Goal: Information Seeking & Learning: Learn about a topic

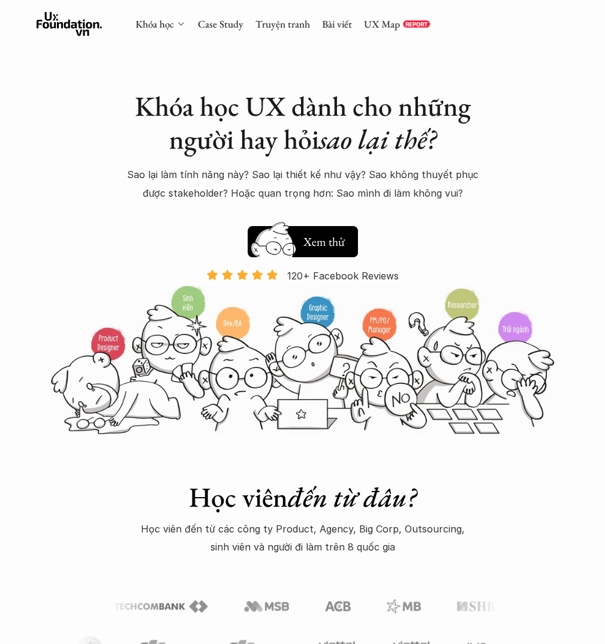
click at [182, 22] on icon at bounding box center [181, 24] width 10 height 10
click at [162, 22] on link "Khóa học" at bounding box center [154, 23] width 38 height 13
click at [180, 25] on polyline at bounding box center [181, 24] width 5 height 2
click at [146, 24] on link "Khóa học" at bounding box center [154, 23] width 38 height 13
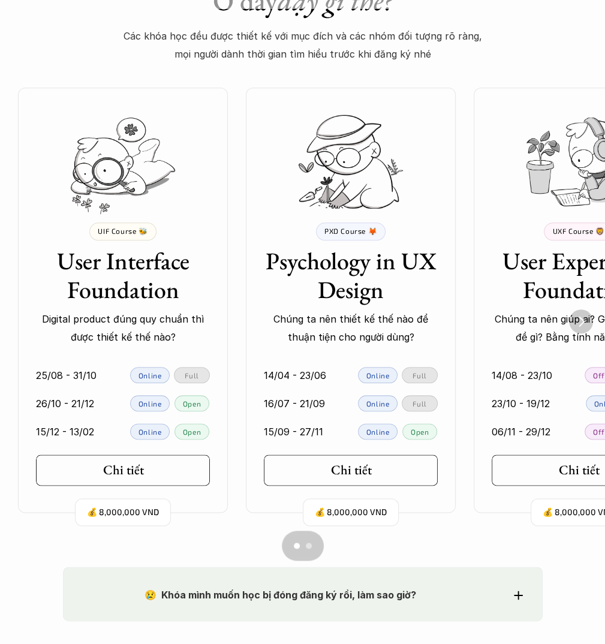
scroll to position [779, 0]
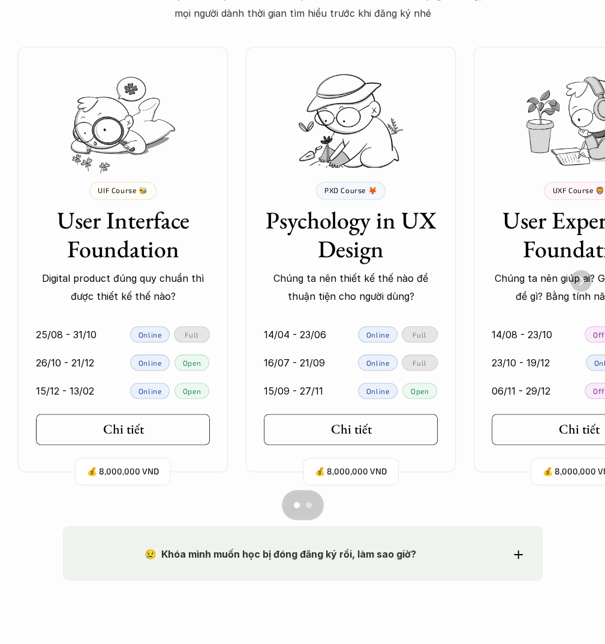
click at [576, 280] on img "Next" at bounding box center [581, 281] width 22 height 22
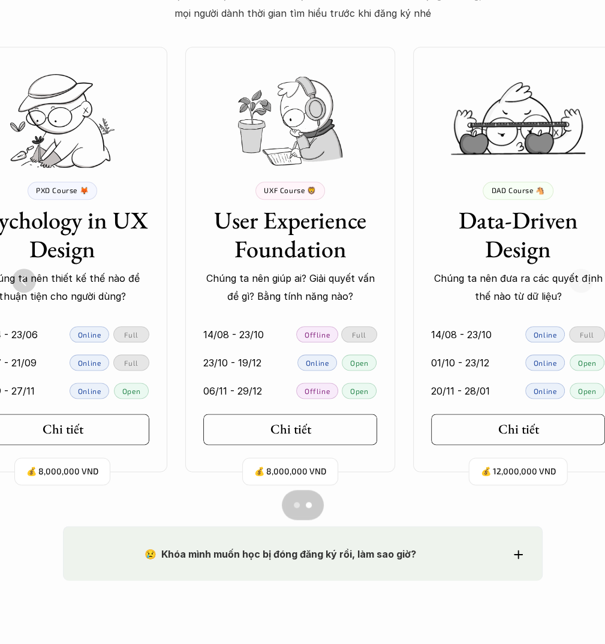
scroll to position [0, 324]
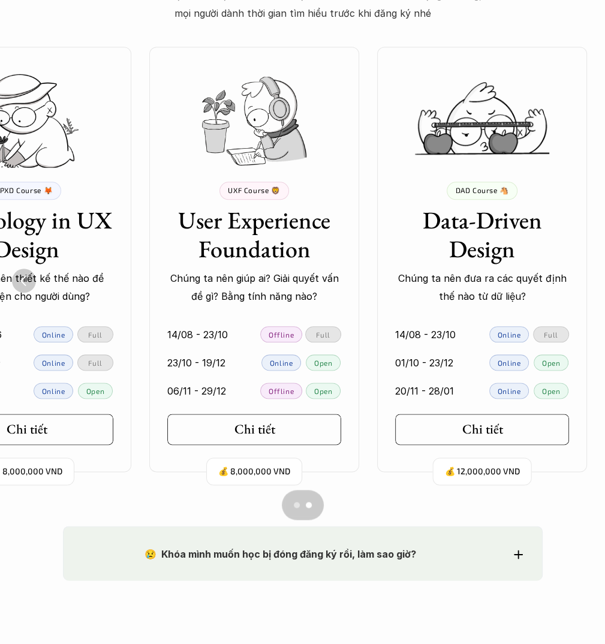
click at [449, 449] on div "💰 12,000,000 VND DAD Course 🐴 Data-Driven Design Chúng ta nên đưa ra các quyết …" at bounding box center [482, 259] width 210 height 425
click at [453, 433] on link "Chi tiết" at bounding box center [482, 428] width 174 height 31
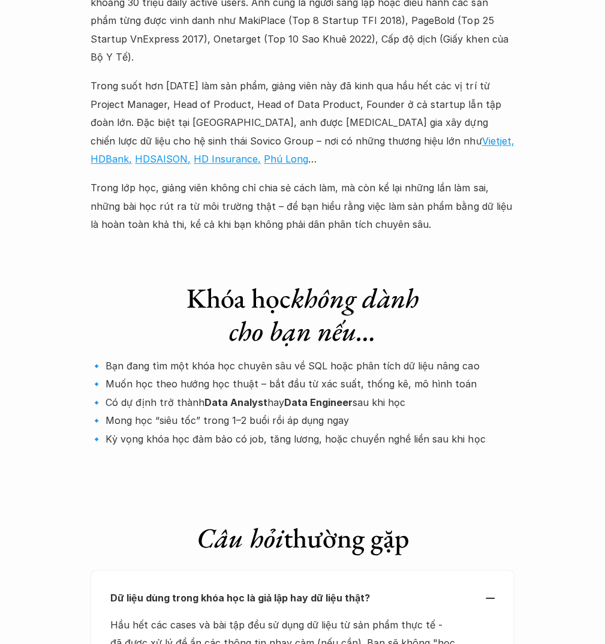
scroll to position [3895, 0]
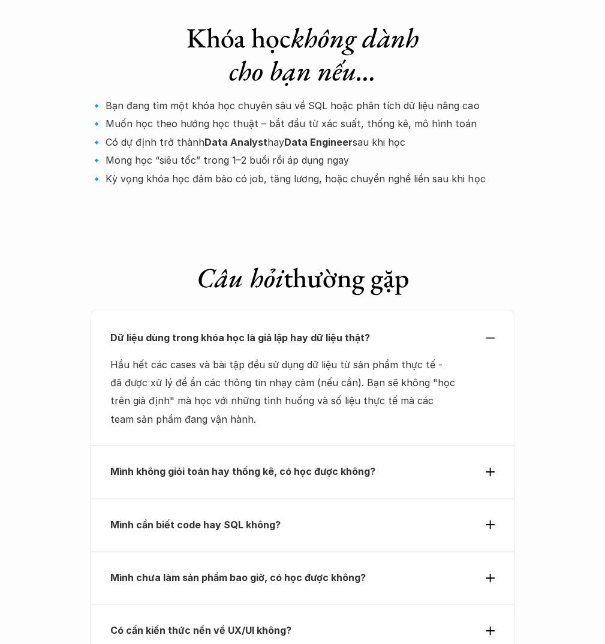
click at [369, 462] on p "Mình không giỏi toán hay thống kê, có học được không?" at bounding box center [282, 471] width 345 height 18
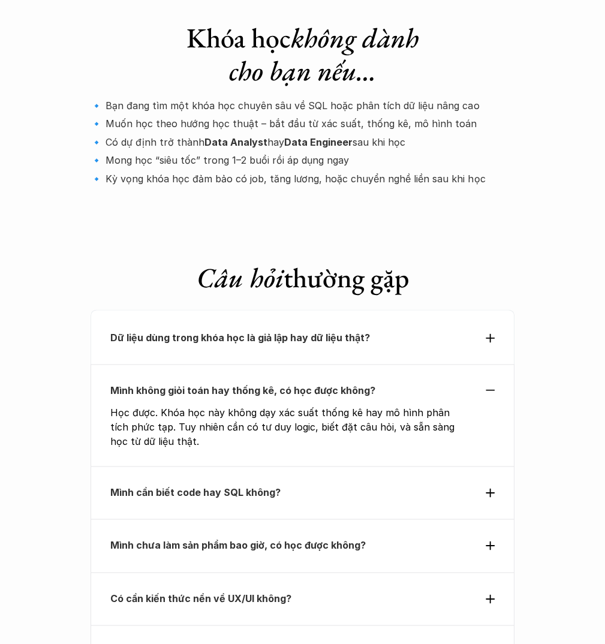
click at [330, 466] on div "Mình cần biết code hay SQL không?" at bounding box center [301, 492] width 423 height 53
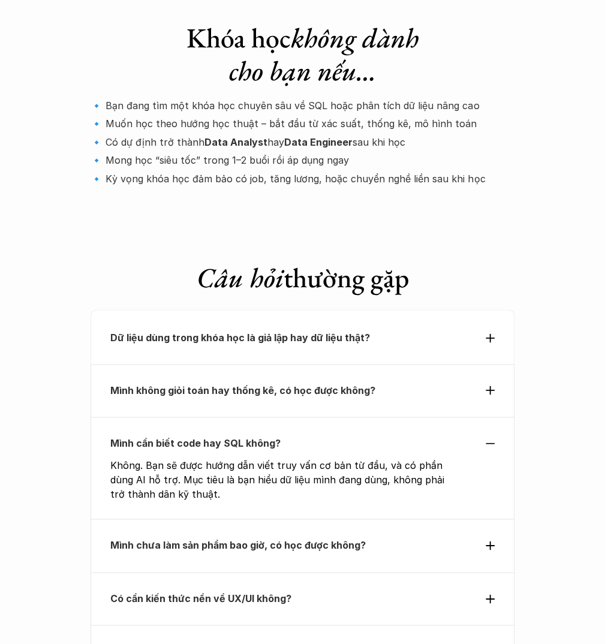
click at [316, 539] on strong "Mình chưa làm sản phẩm bao giờ, có học được không?" at bounding box center [237, 545] width 255 height 12
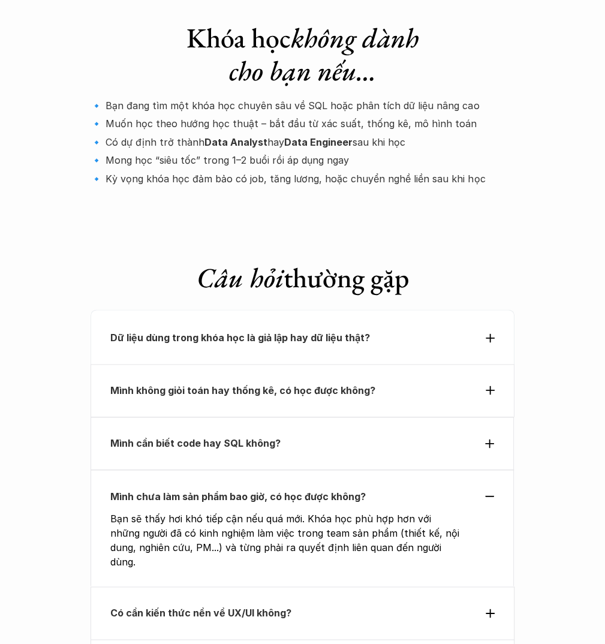
click at [337, 416] on div "Mình cần biết code hay SQL không?" at bounding box center [301, 442] width 423 height 53
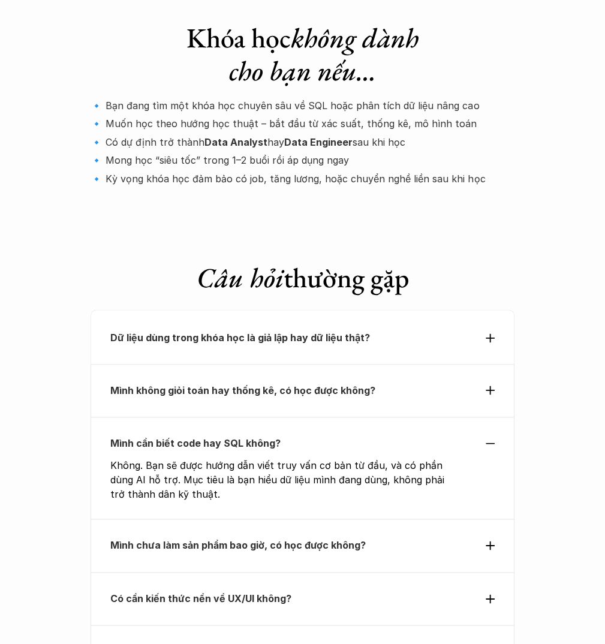
click at [313, 536] on p "Mình chưa làm sản phẩm bao giờ, có học được không?" at bounding box center [282, 545] width 345 height 18
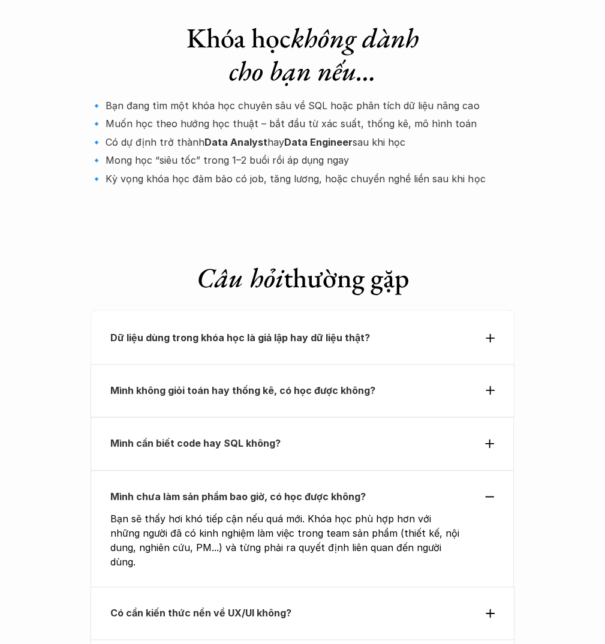
click at [273, 586] on div "Có cần kiến thức nền về UX/UI không?" at bounding box center [301, 612] width 423 height 53
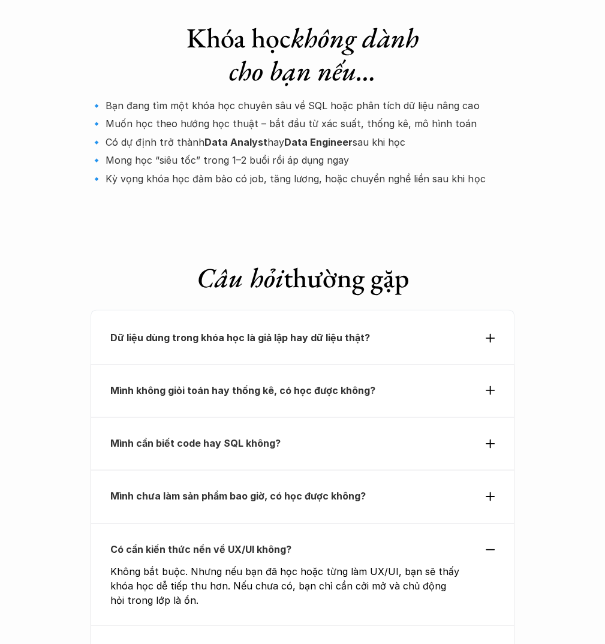
click at [251, 643] on strong "Khóa học có cấp chứng chỉ không?" at bounding box center [193, 651] width 166 height 12
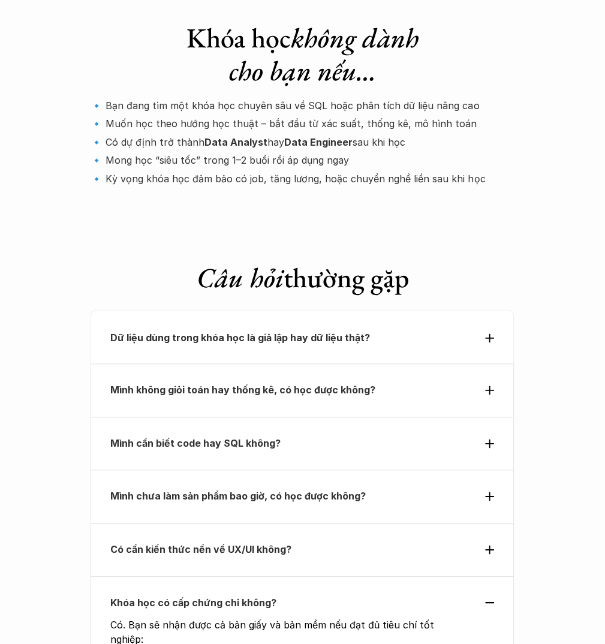
scroll to position [4155, 0]
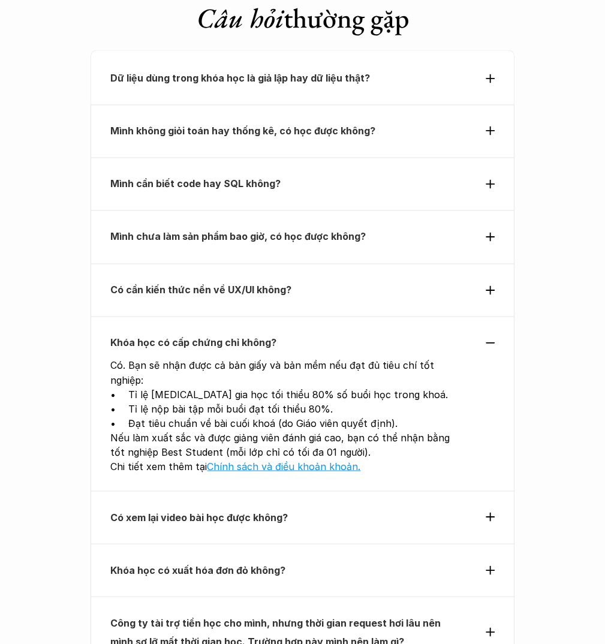
click at [303, 508] on p "Có xem lại video bài học được không?" at bounding box center [282, 517] width 345 height 18
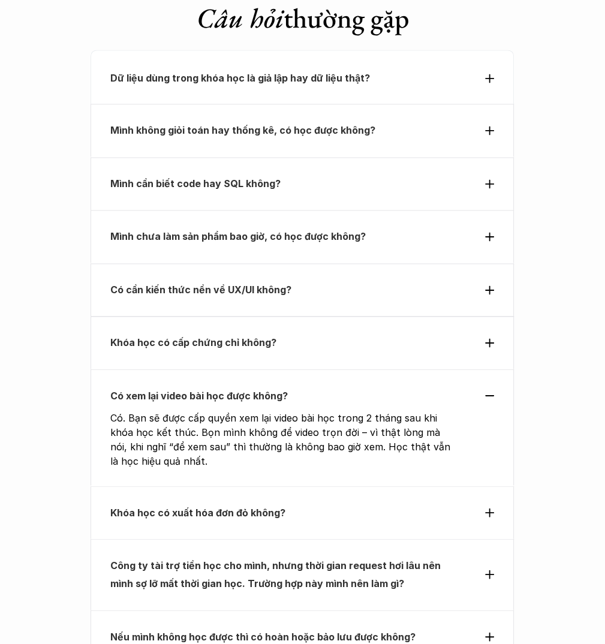
click at [303, 503] on p "Khóa học có xuất hóa đơn đỏ không?" at bounding box center [282, 512] width 345 height 18
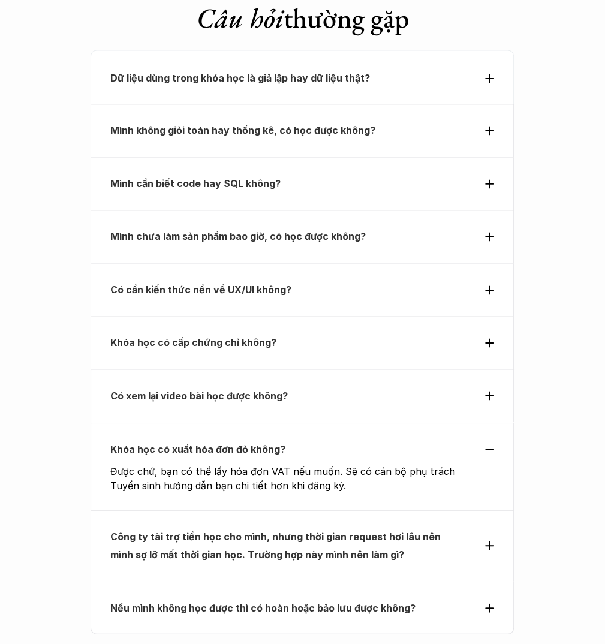
click at [279, 527] on p "Công ty tài trợ tiền học cho mình, nhưng thời gian request hơi lâu nên mình sợ …" at bounding box center [282, 545] width 345 height 37
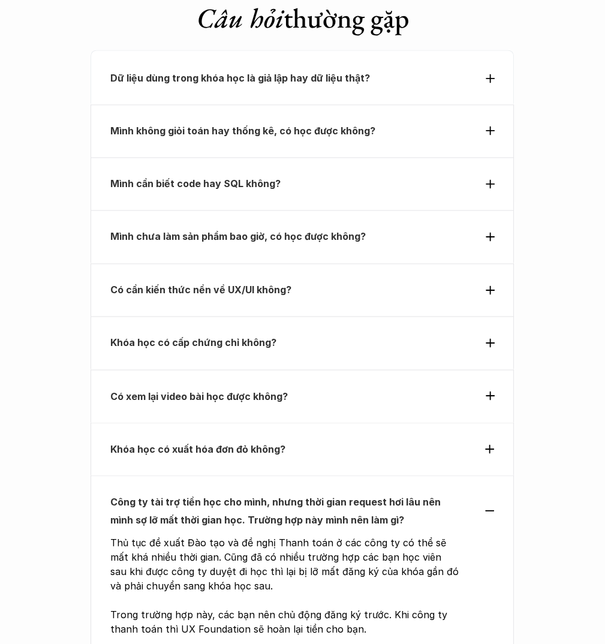
scroll to position [4414, 0]
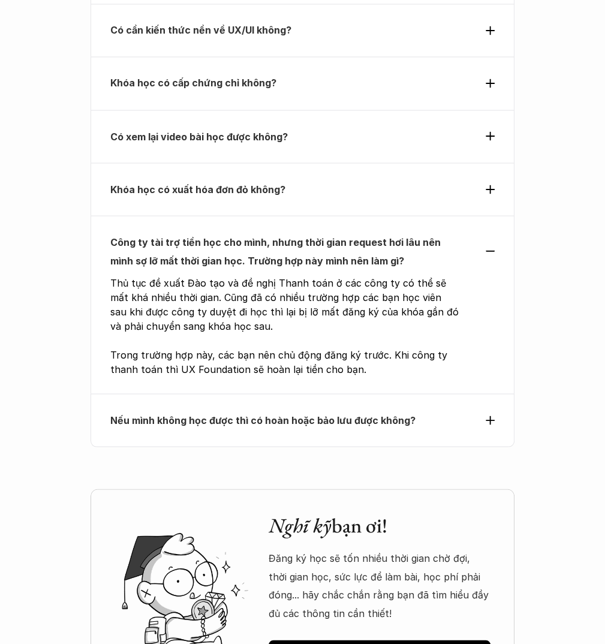
click at [312, 410] on p "Nếu mình không học được thì có hoàn hoặc bảo lưu được không?" at bounding box center [282, 419] width 345 height 18
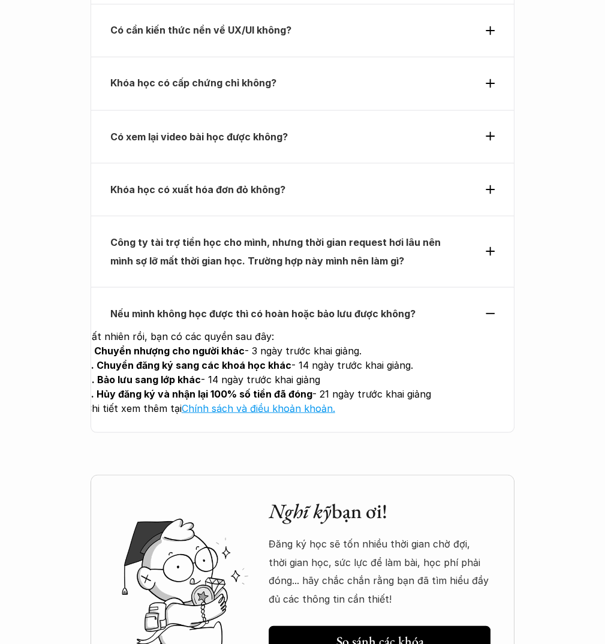
click at [396, 236] on strong "Công ty tài trợ tiền học cho mình, nhưng thời gian request hơi lâu nên mình sợ …" at bounding box center [276, 251] width 333 height 30
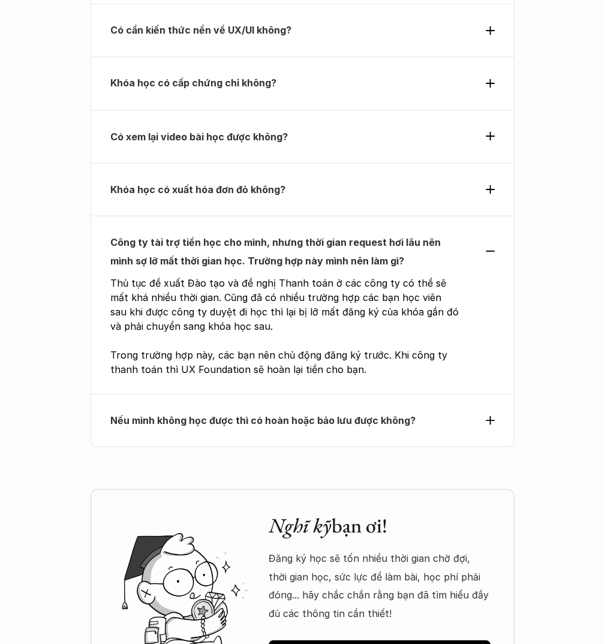
click at [310, 410] on p "Nếu mình không học được thì có hoàn hoặc bảo lưu được không?" at bounding box center [282, 419] width 345 height 18
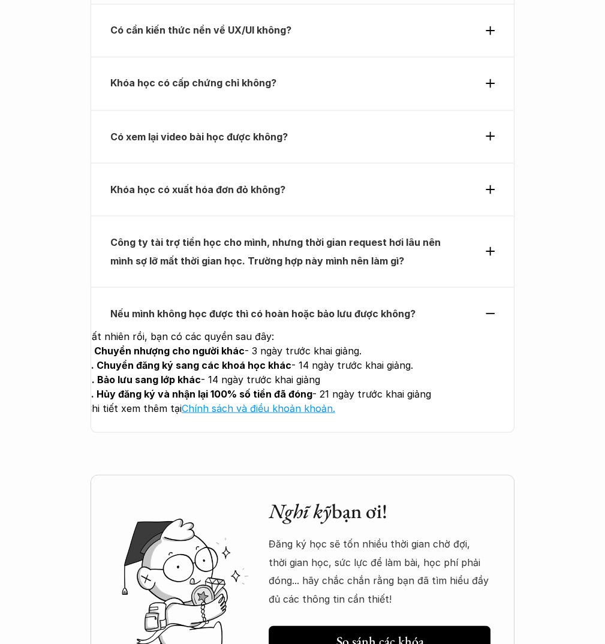
scroll to position [4674, 0]
